Goal: Task Accomplishment & Management: Complete application form

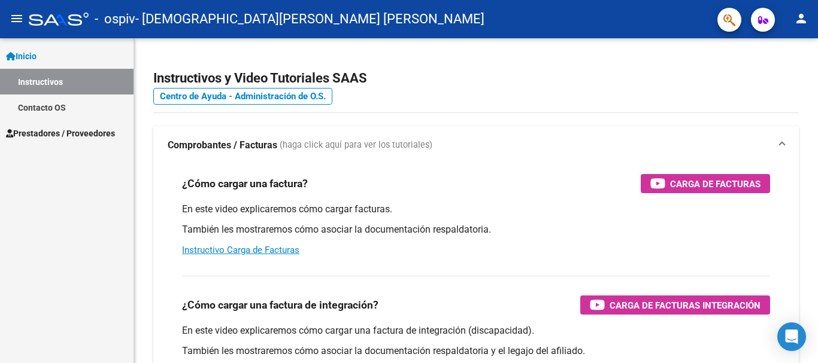
click at [79, 135] on span "Prestadores / Proveedores" at bounding box center [60, 133] width 109 height 13
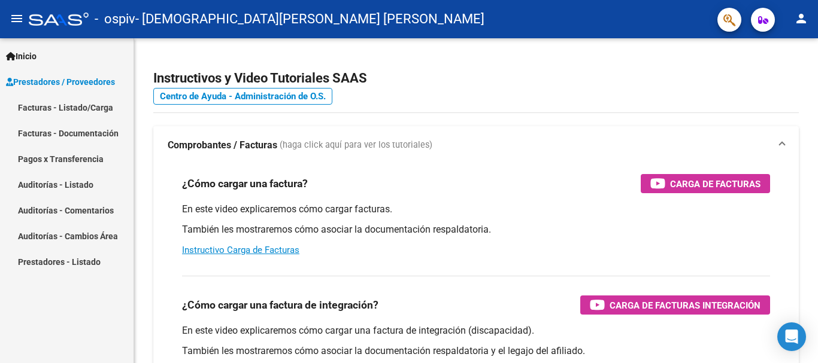
click at [66, 113] on link "Facturas - Listado/Carga" at bounding box center [66, 108] width 133 height 26
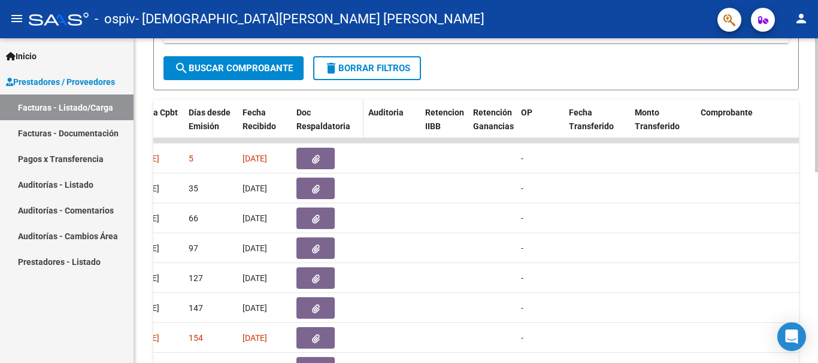
scroll to position [285, 0]
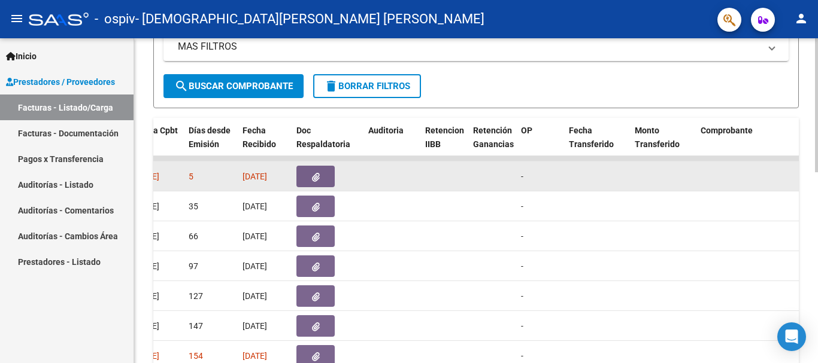
click at [322, 180] on button "button" at bounding box center [315, 177] width 38 height 22
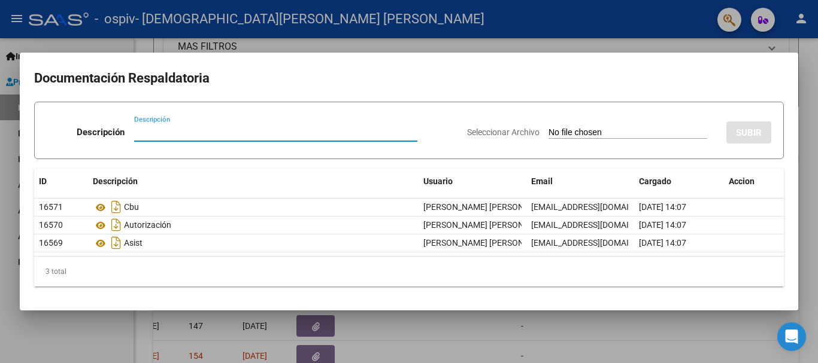
click at [148, 132] on input "Descripción" at bounding box center [275, 132] width 283 height 11
type input "Nota de credito"
click at [523, 130] on app-file-uploader "Seleccionar Archivo" at bounding box center [592, 132] width 250 height 11
click at [552, 130] on input "Seleccionar Archivo" at bounding box center [627, 132] width 159 height 11
type input "C:\fakepath\27234534276_008_00004_00000256.pdf"
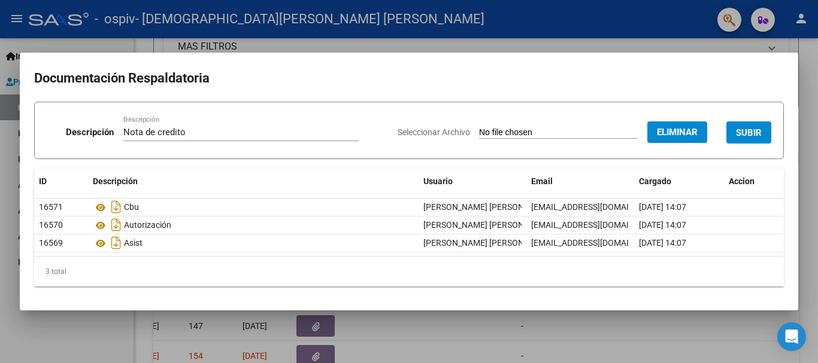
click at [757, 129] on span "SUBIR" at bounding box center [749, 132] width 26 height 11
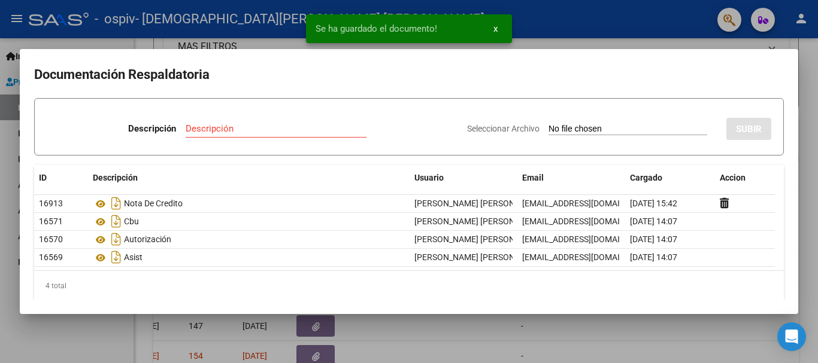
click at [810, 60] on div at bounding box center [409, 181] width 818 height 363
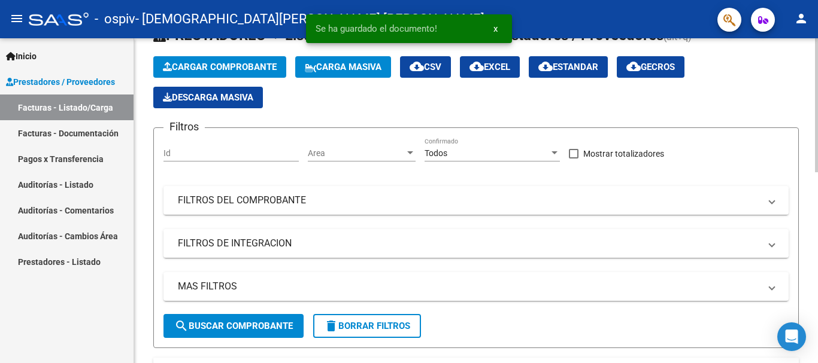
scroll to position [0, 0]
